Goal: Task Accomplishment & Management: Manage account settings

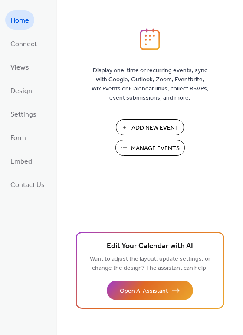
click at [150, 145] on span "Manage Events" at bounding box center [155, 148] width 49 height 9
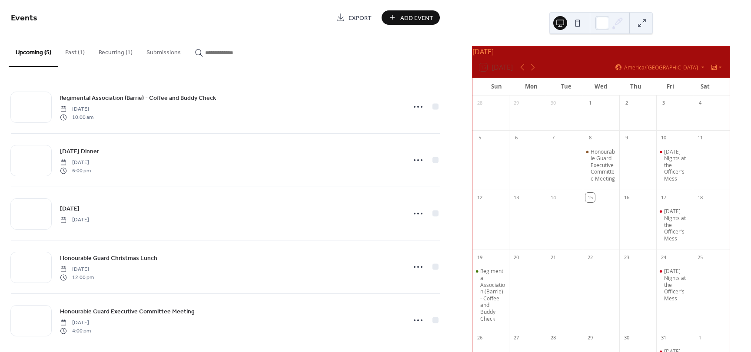
scroll to position [8, 0]
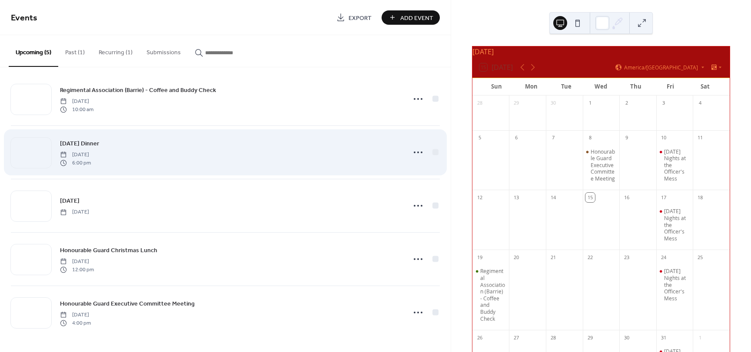
click at [160, 159] on div "Remembrance Day Dinner Saturday, November 8, 2025 6:00 pm" at bounding box center [230, 153] width 340 height 28
click at [411, 152] on icon at bounding box center [418, 153] width 14 height 14
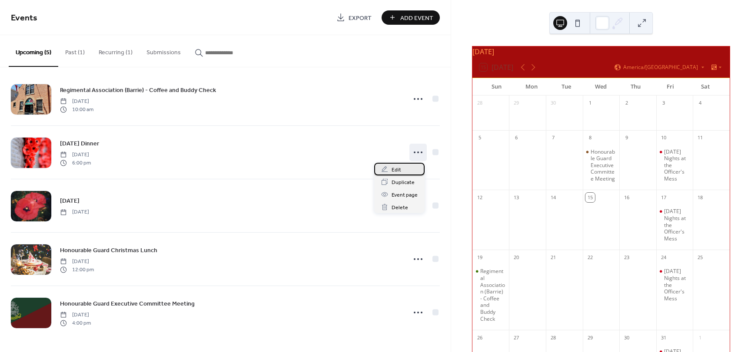
click at [398, 170] on span "Edit" at bounding box center [397, 170] width 10 height 9
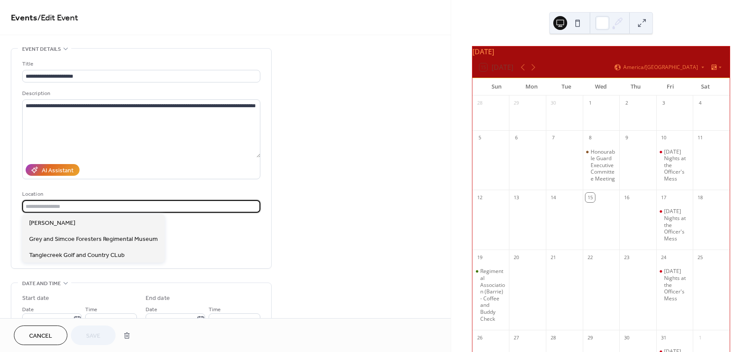
click at [66, 207] on input "text" at bounding box center [141, 206] width 238 height 13
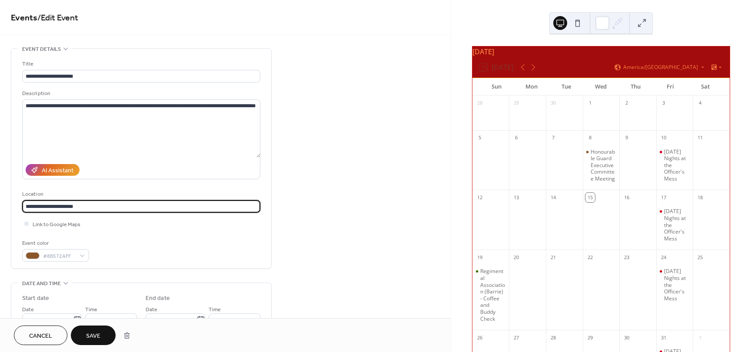
click at [66, 207] on input "**********" at bounding box center [141, 206] width 238 height 13
type input "**********"
click at [154, 246] on div "Event color #8B572AFF" at bounding box center [141, 250] width 238 height 23
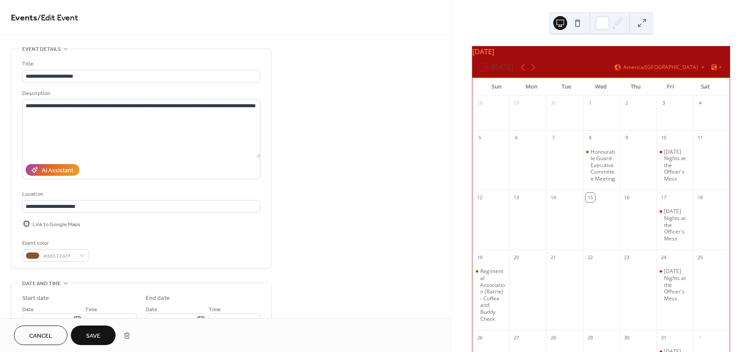
click at [27, 226] on div at bounding box center [26, 223] width 9 height 9
click at [88, 334] on span "Save" at bounding box center [93, 336] width 14 height 9
